Goal: Task Accomplishment & Management: Manage account settings

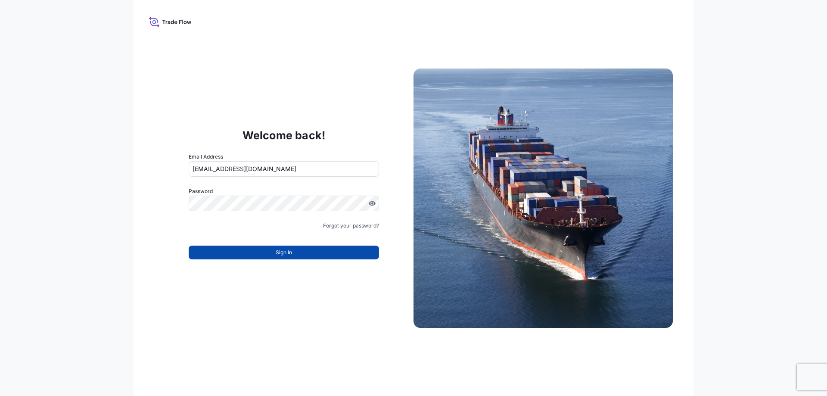
click at [283, 256] on span "Sign In" at bounding box center [284, 252] width 16 height 9
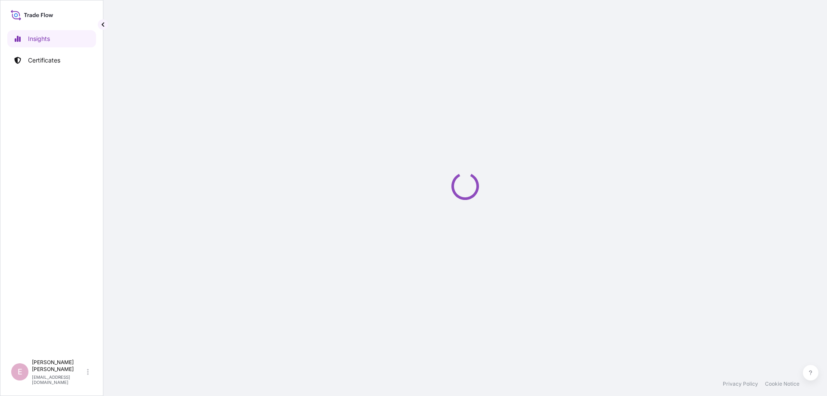
select select "2025"
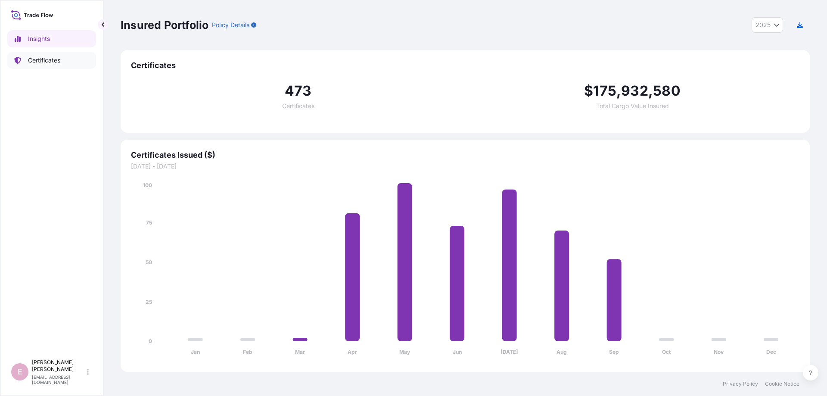
click at [57, 59] on p "Certificates" at bounding box center [44, 60] width 32 height 9
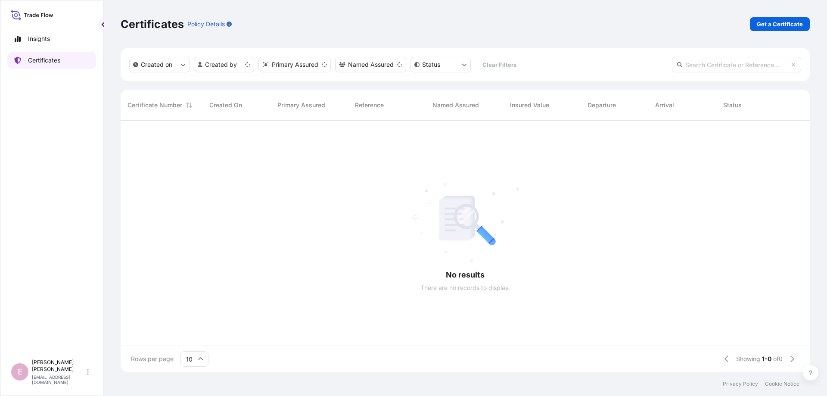
scroll to position [256, 689]
click at [716, 64] on input "text" at bounding box center [736, 65] width 129 height 16
paste input "[PHONE_NUMBER]"
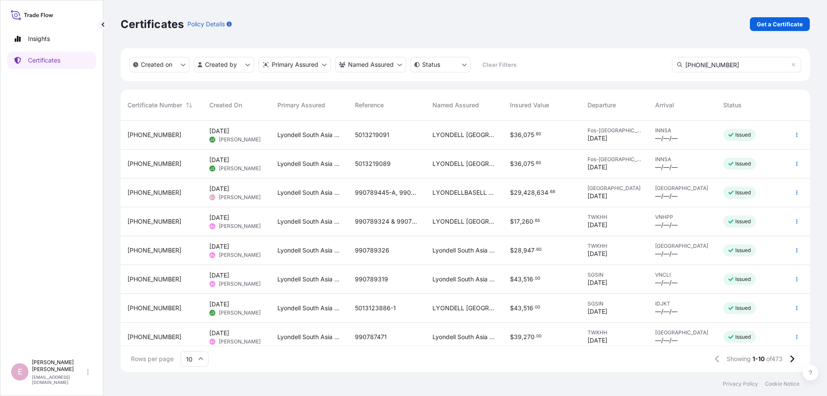
type input "[PHONE_NUMBER]"
click at [203, 359] on icon at bounding box center [200, 358] width 5 height 5
click at [195, 338] on div "50" at bounding box center [194, 335] width 21 height 16
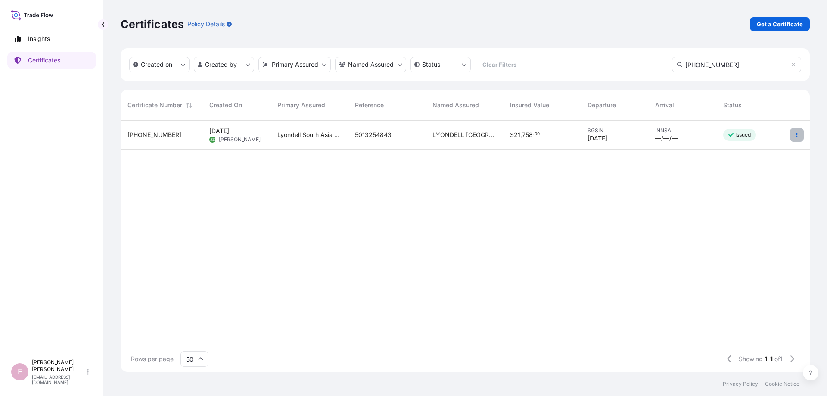
click at [795, 136] on icon "button" at bounding box center [796, 134] width 5 height 5
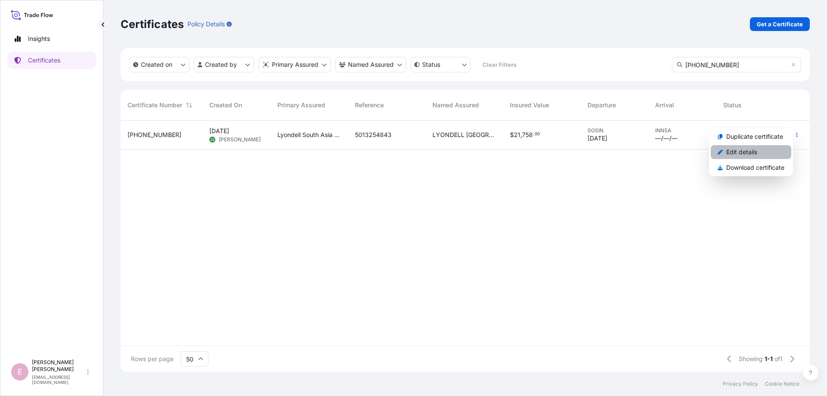
click at [748, 153] on p "Edit details" at bounding box center [741, 152] width 31 height 9
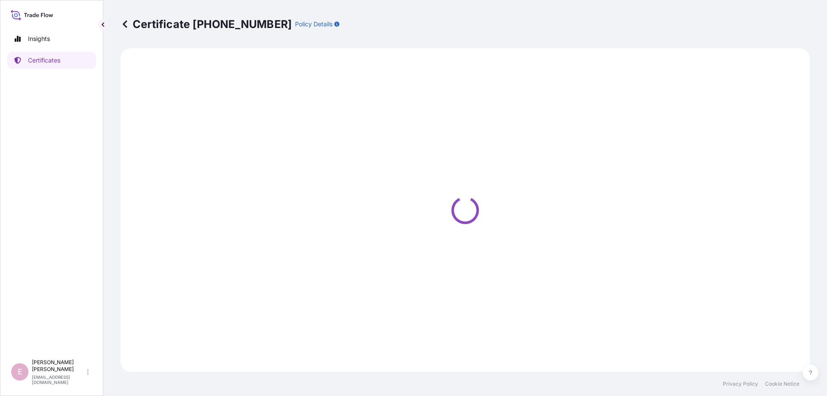
select select "Sea"
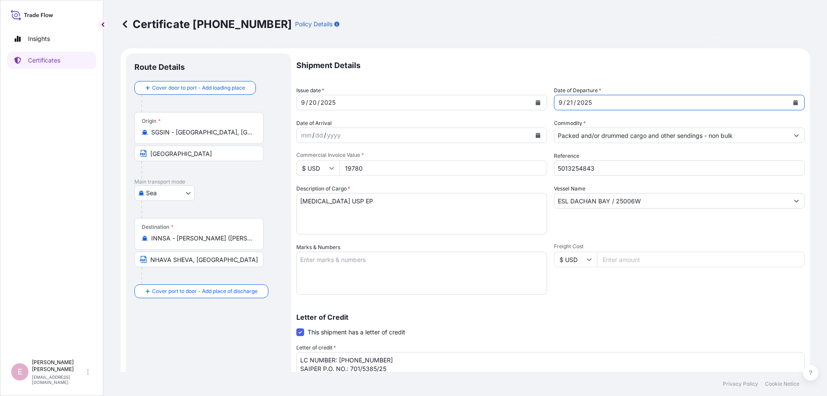
click at [794, 103] on icon "Calendar" at bounding box center [795, 102] width 5 height 5
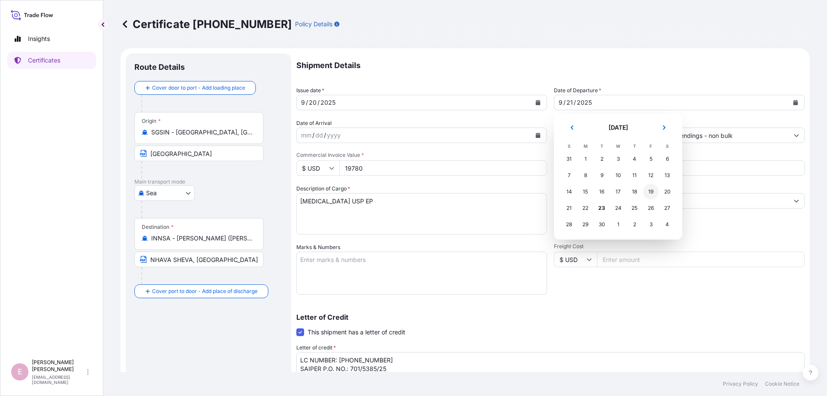
click at [653, 191] on div "19" at bounding box center [651, 192] width 16 height 16
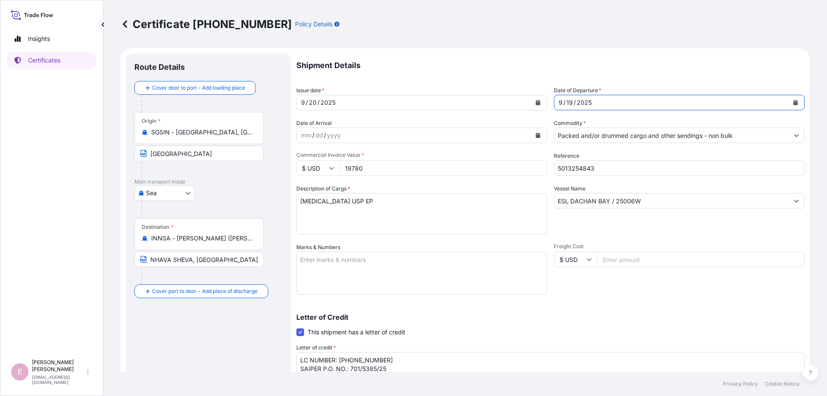
scroll to position [149, 0]
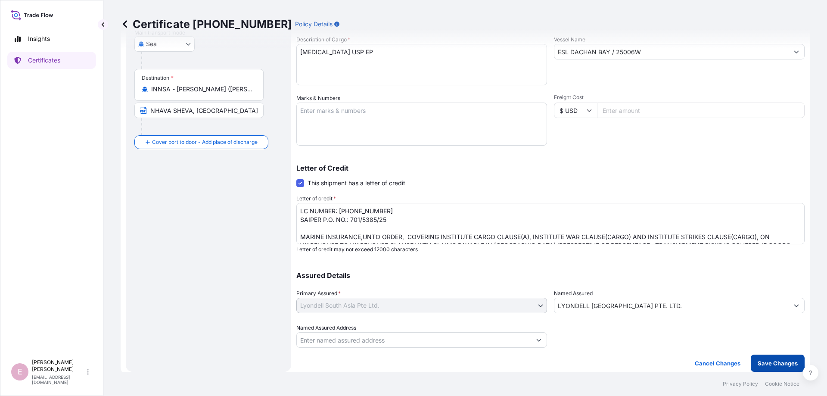
click at [769, 363] on p "Save Changes" at bounding box center [778, 363] width 40 height 9
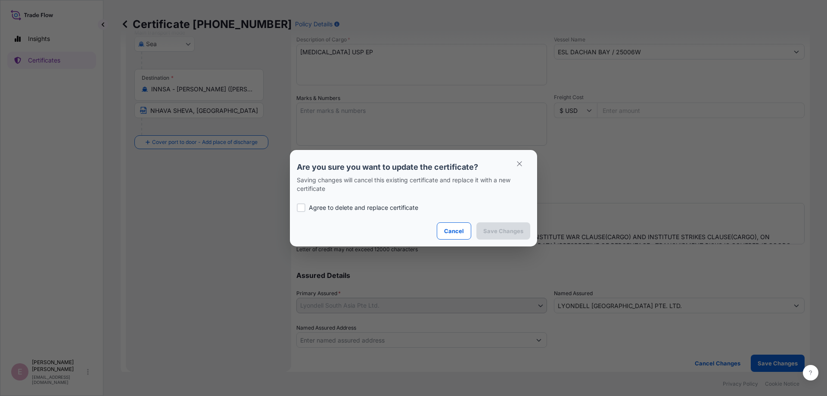
click at [302, 208] on div at bounding box center [301, 207] width 9 height 9
checkbox input "true"
click at [498, 233] on p "Save Changes" at bounding box center [503, 231] width 40 height 9
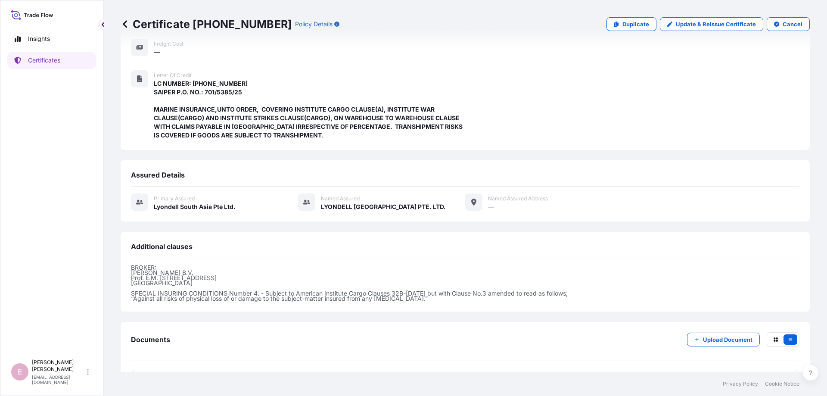
scroll to position [187, 0]
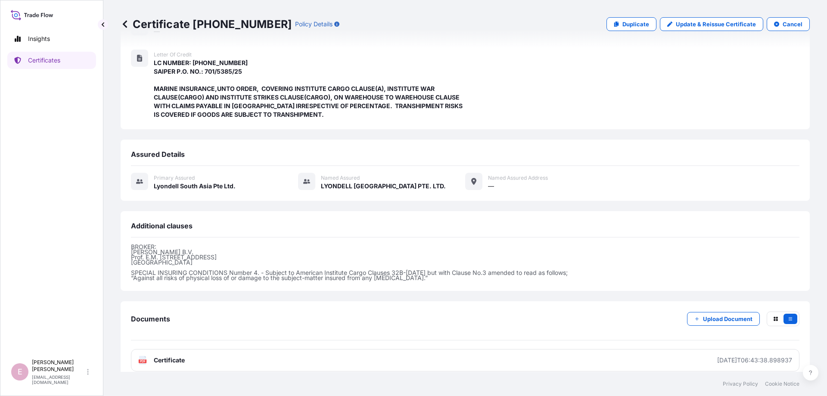
click at [141, 360] on text "PDF" at bounding box center [143, 361] width 6 height 3
